Goal: Register for event/course

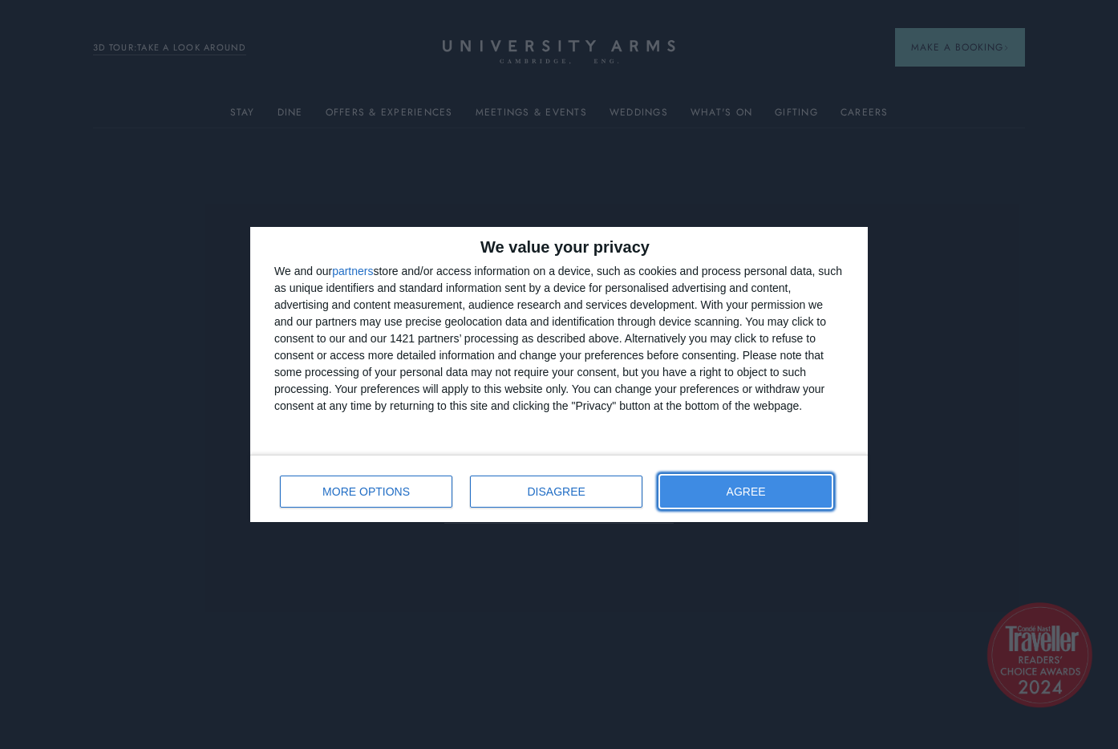
click at [725, 485] on button "AGREE" at bounding box center [746, 492] width 172 height 32
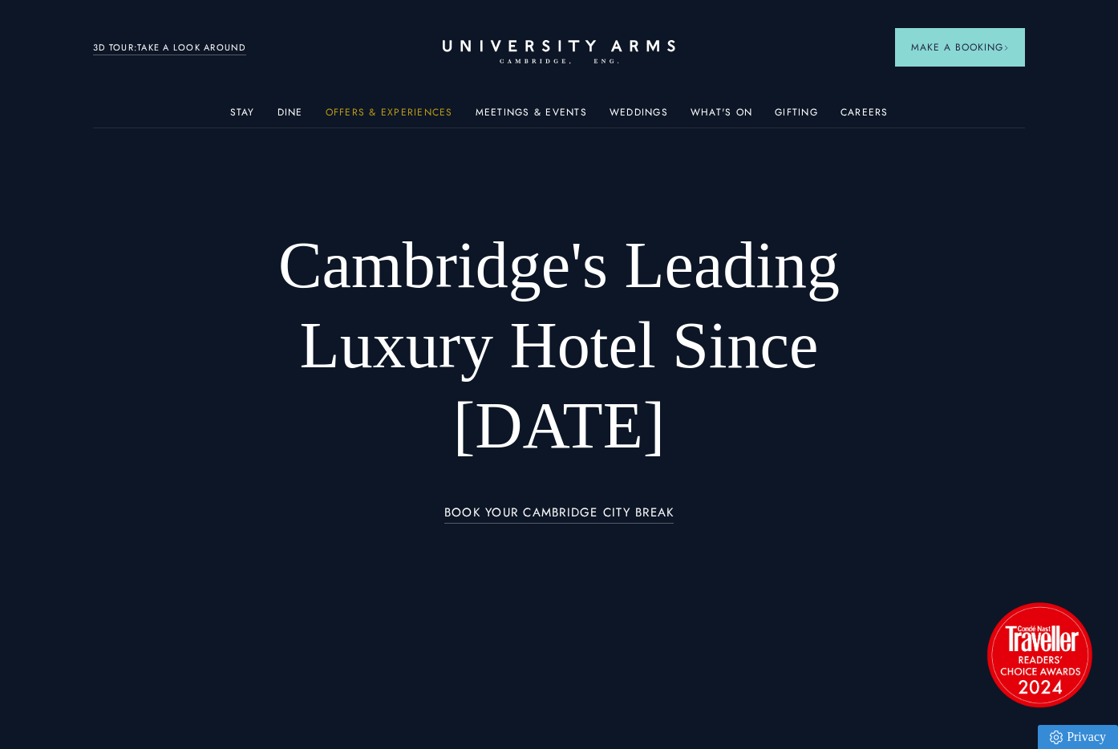
click at [400, 120] on link "Offers & Experiences" at bounding box center [390, 117] width 128 height 21
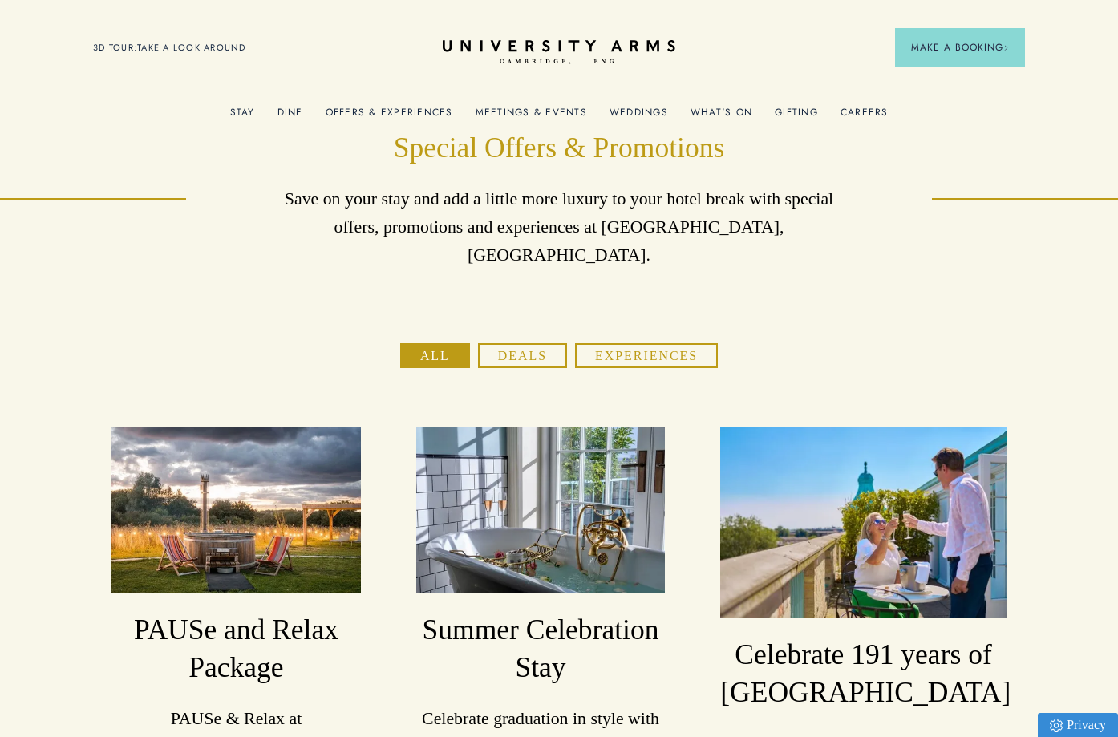
click at [528, 115] on link "Meetings & Events" at bounding box center [532, 117] width 112 height 21
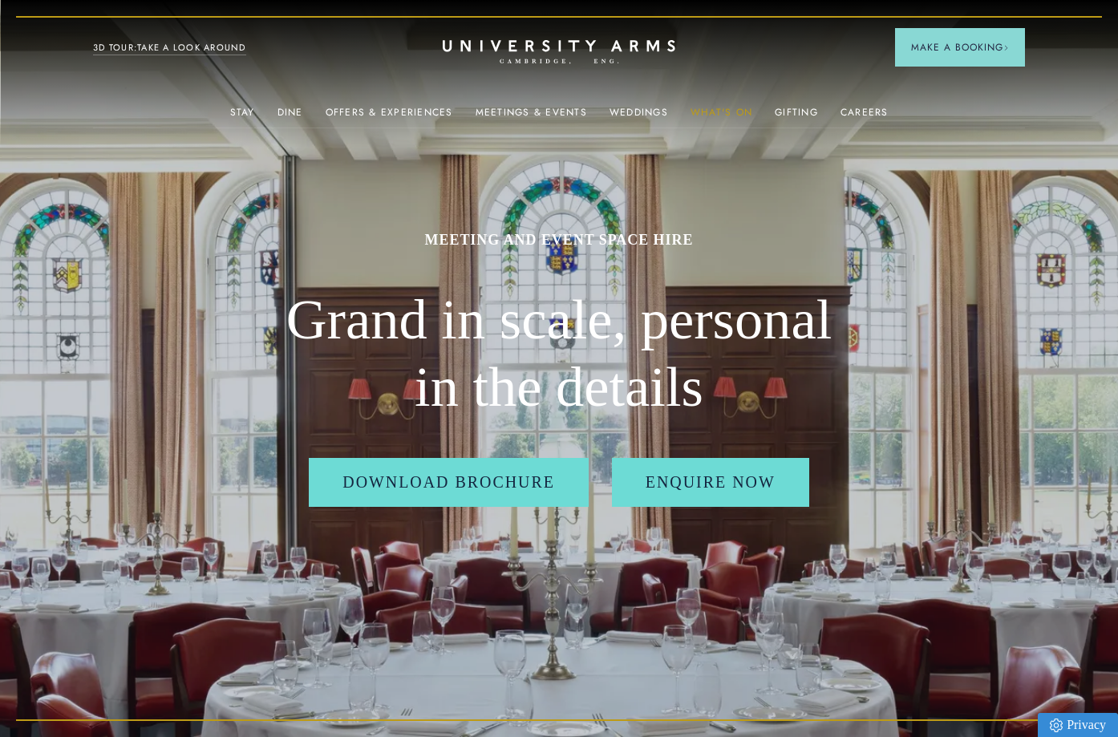
click at [741, 108] on link "What's On" at bounding box center [722, 117] width 62 height 21
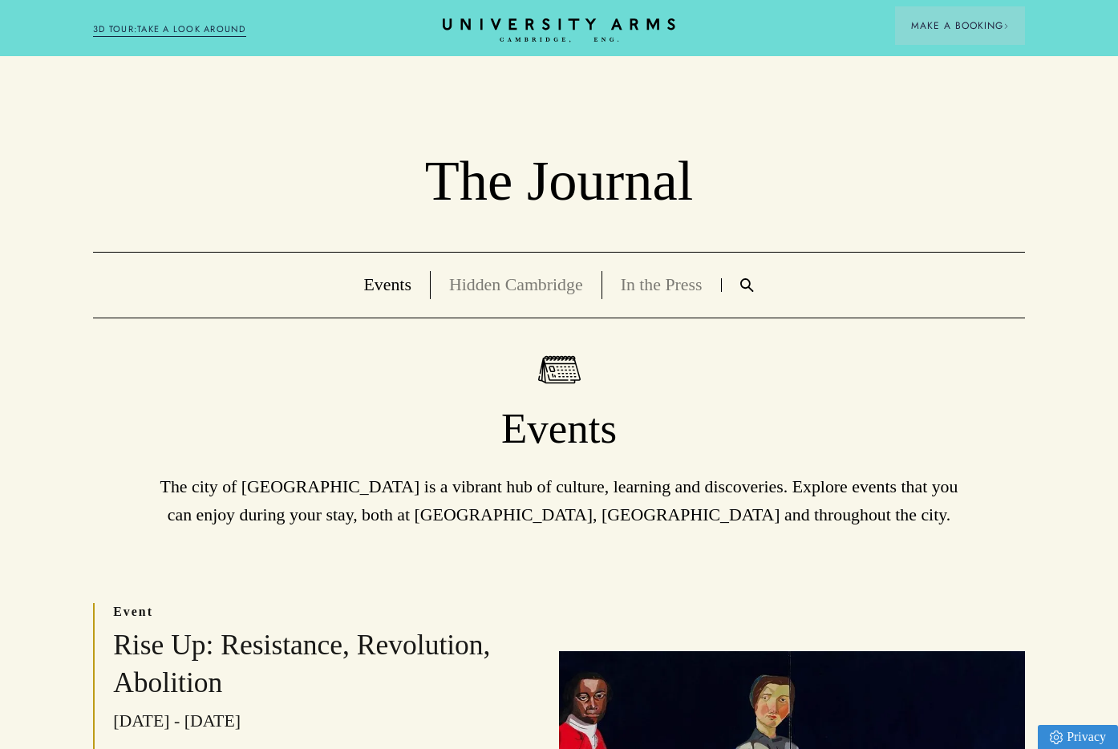
scroll to position [241, 0]
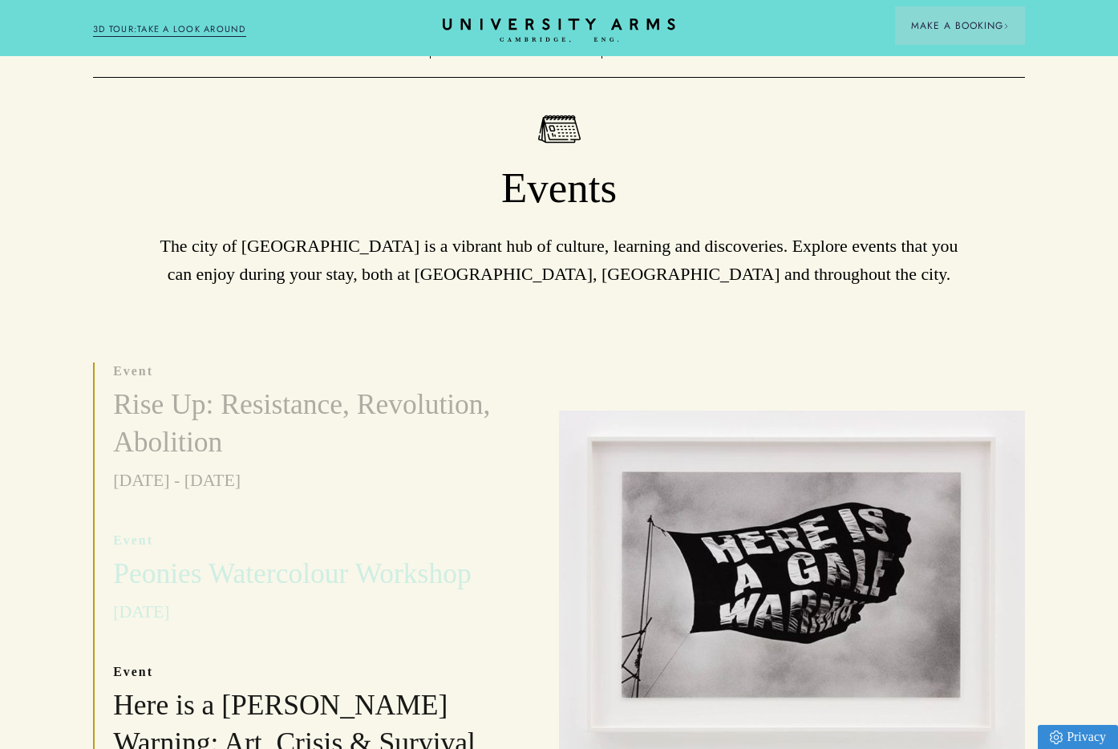
click at [395, 572] on h3 "Peonies Watercolour Workshop" at bounding box center [292, 574] width 359 height 38
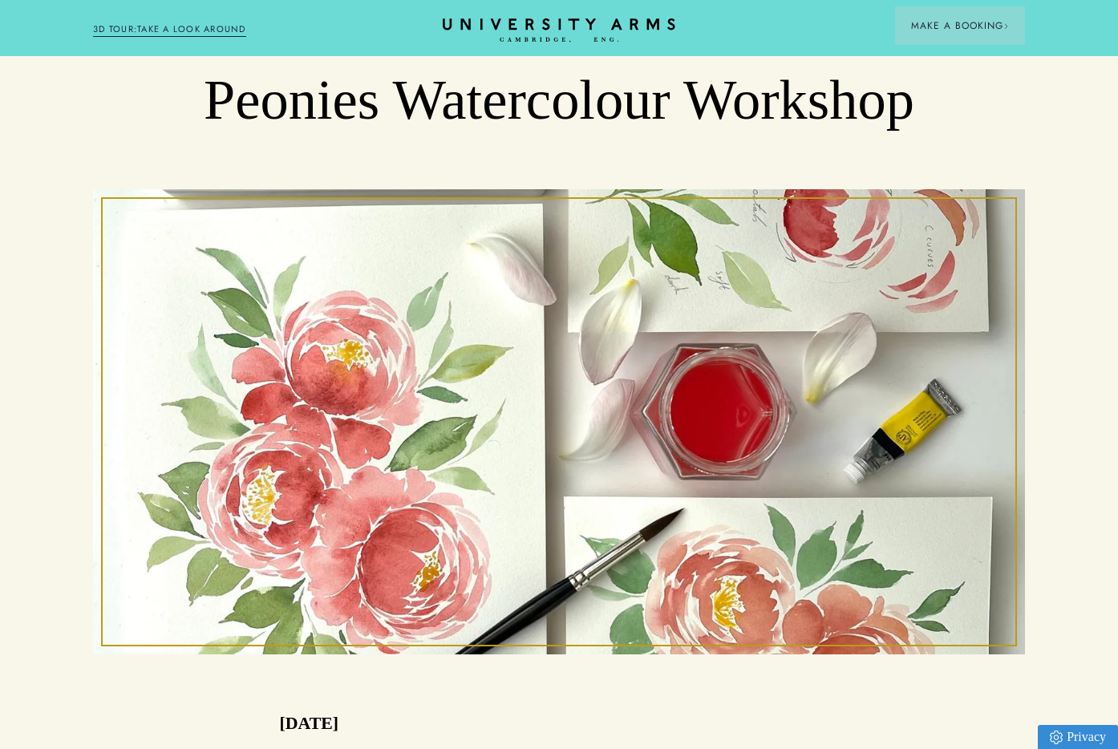
scroll to position [481, 0]
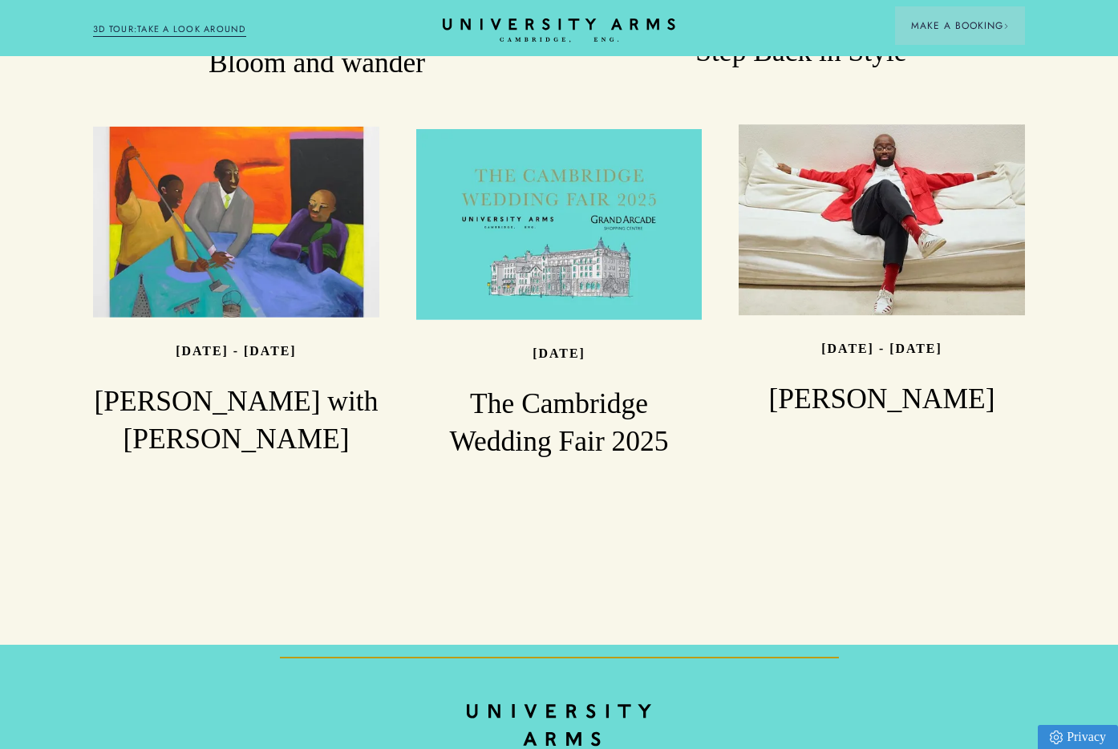
scroll to position [1543, 0]
